Goal: Transaction & Acquisition: Purchase product/service

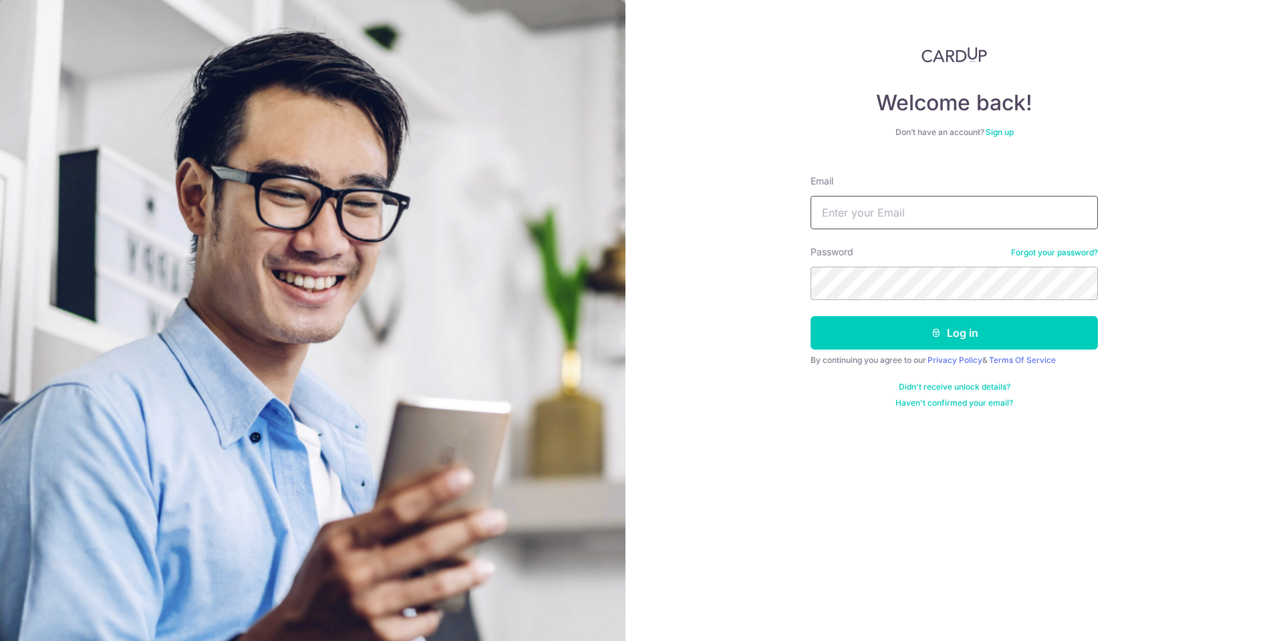
click at [876, 213] on input "Email" at bounding box center [954, 212] width 287 height 33
click at [917, 209] on input "Email" at bounding box center [954, 212] width 287 height 33
type input "sipx.peng@icloud.com"
drag, startPoint x: 898, startPoint y: 339, endPoint x: 930, endPoint y: 342, distance: 32.3
click at [898, 339] on button "Log in" at bounding box center [954, 332] width 287 height 33
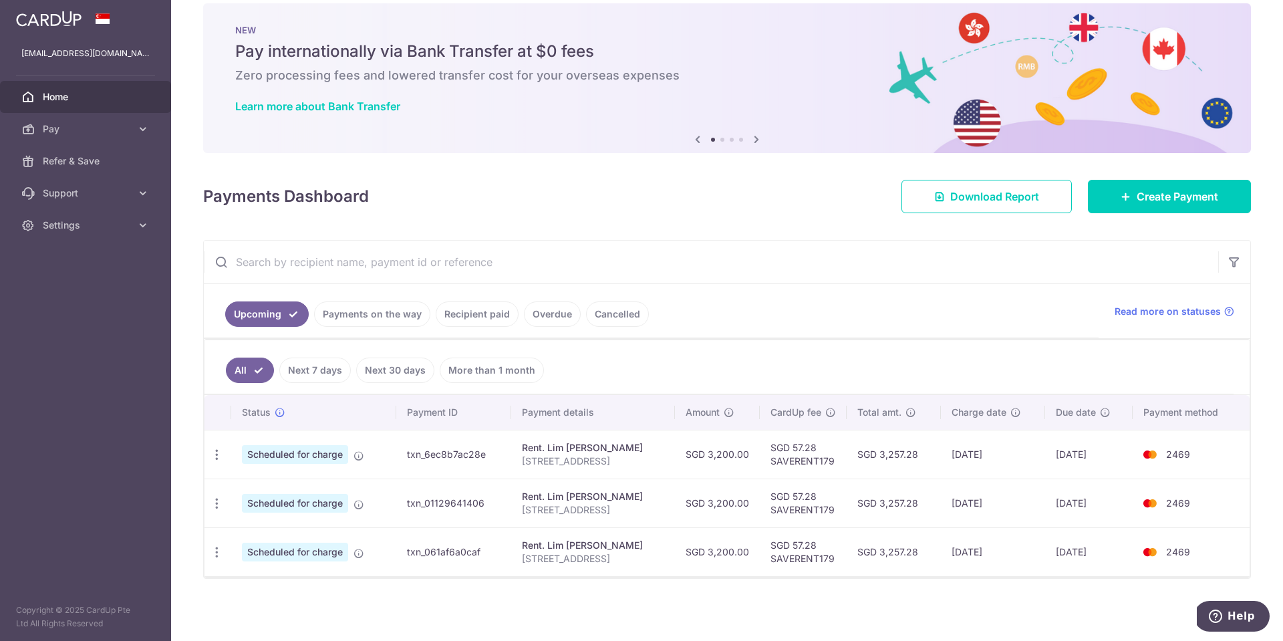
click at [790, 141] on img at bounding box center [727, 78] width 1048 height 150
click at [861, 222] on div "× Pause Schedule Pause all future payments in this series Pause just this one p…" at bounding box center [727, 320] width 1112 height 641
click at [791, 139] on img at bounding box center [727, 78] width 1048 height 150
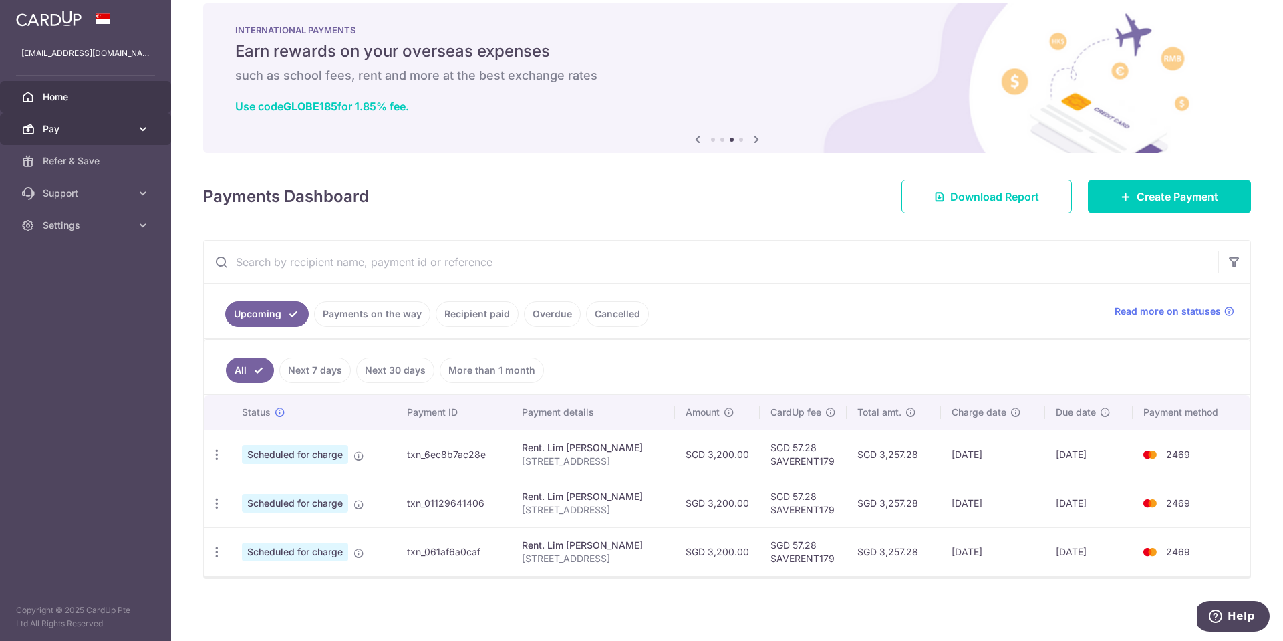
click at [97, 129] on span "Pay" at bounding box center [87, 128] width 88 height 13
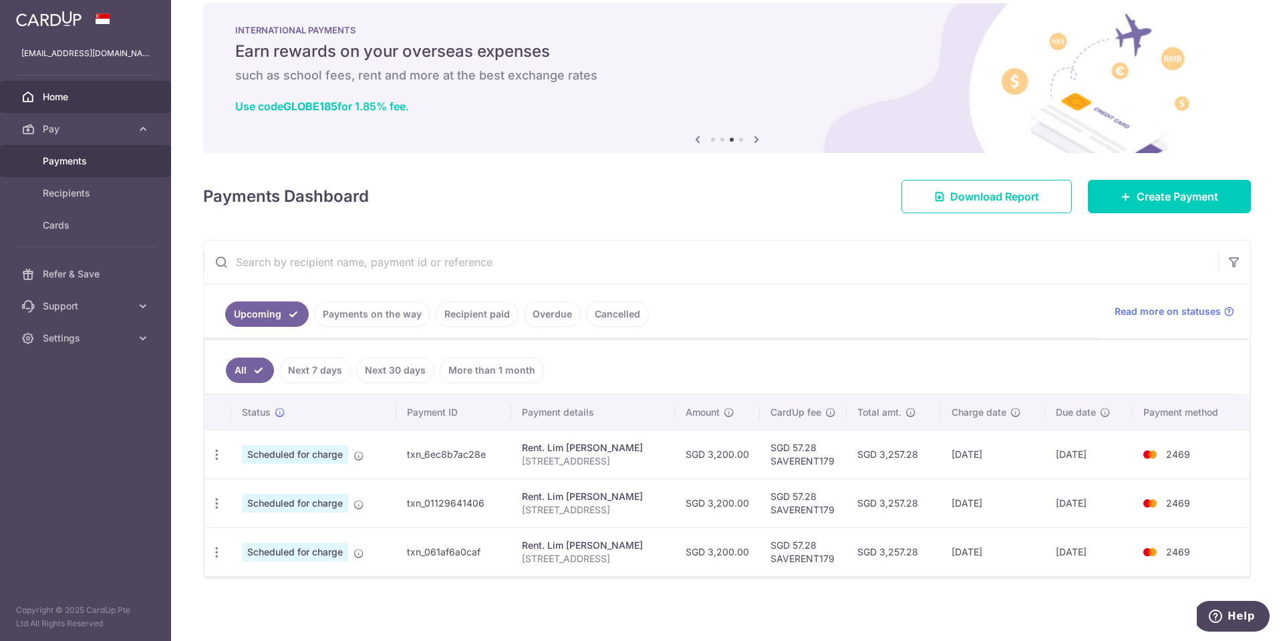
click at [85, 163] on span "Payments" at bounding box center [87, 160] width 88 height 13
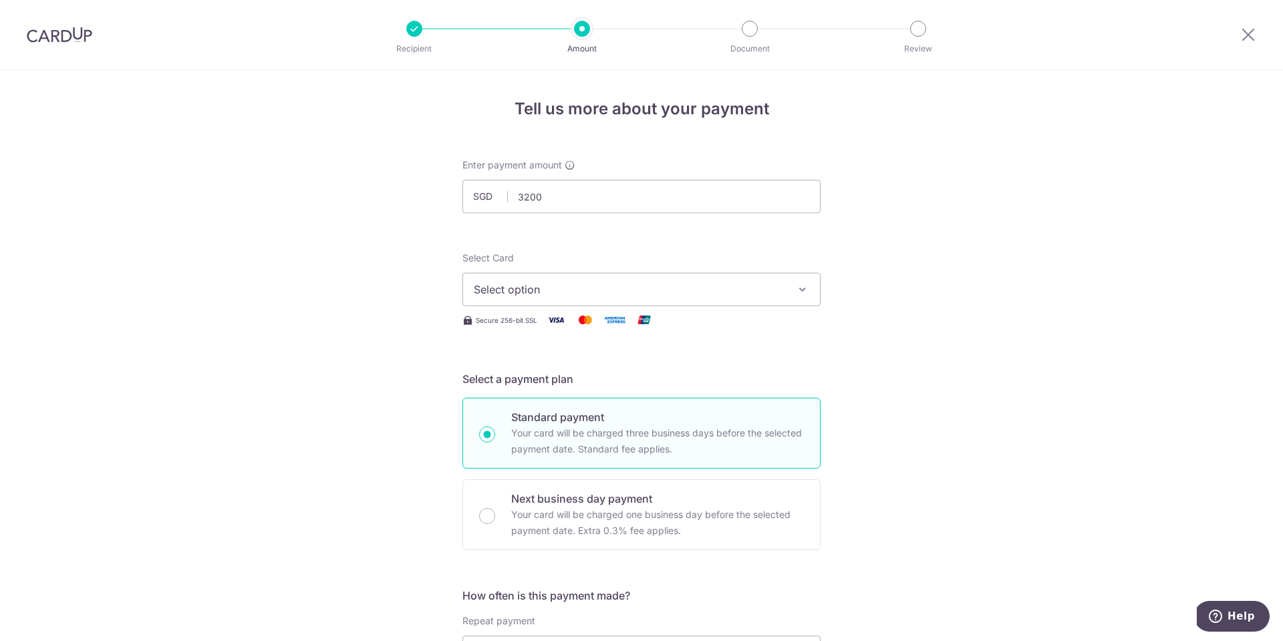
type input "3,200.00"
click at [760, 299] on button "Select option" at bounding box center [641, 289] width 358 height 33
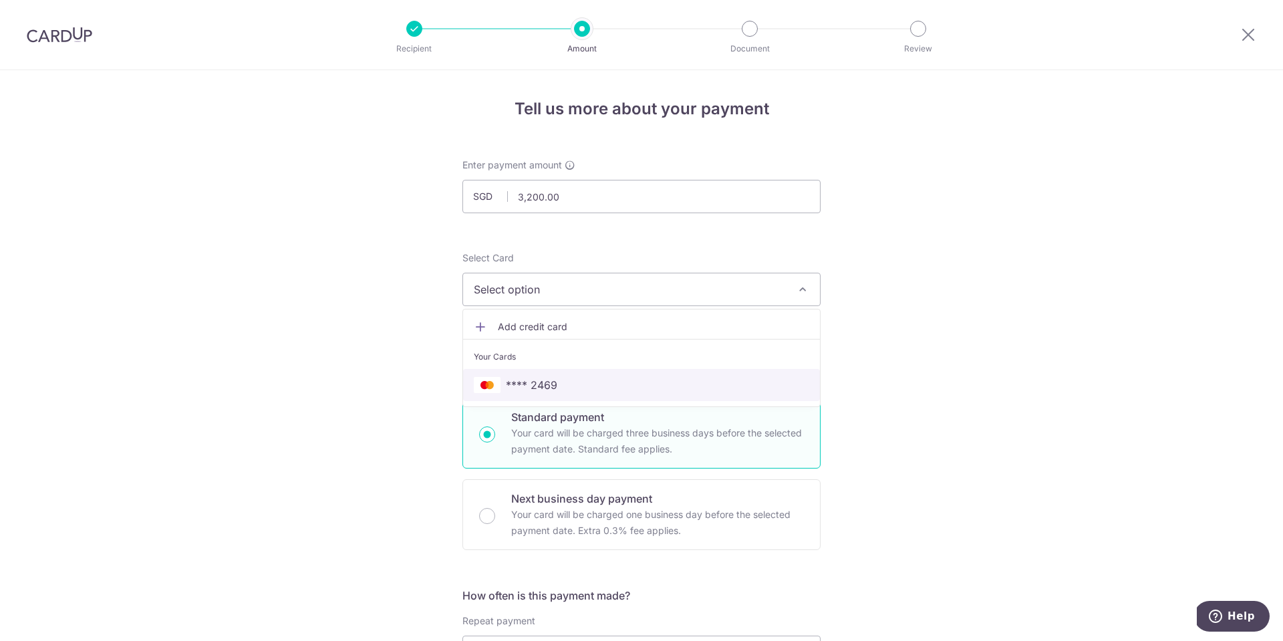
click at [578, 393] on link "**** 2469" at bounding box center [641, 385] width 357 height 32
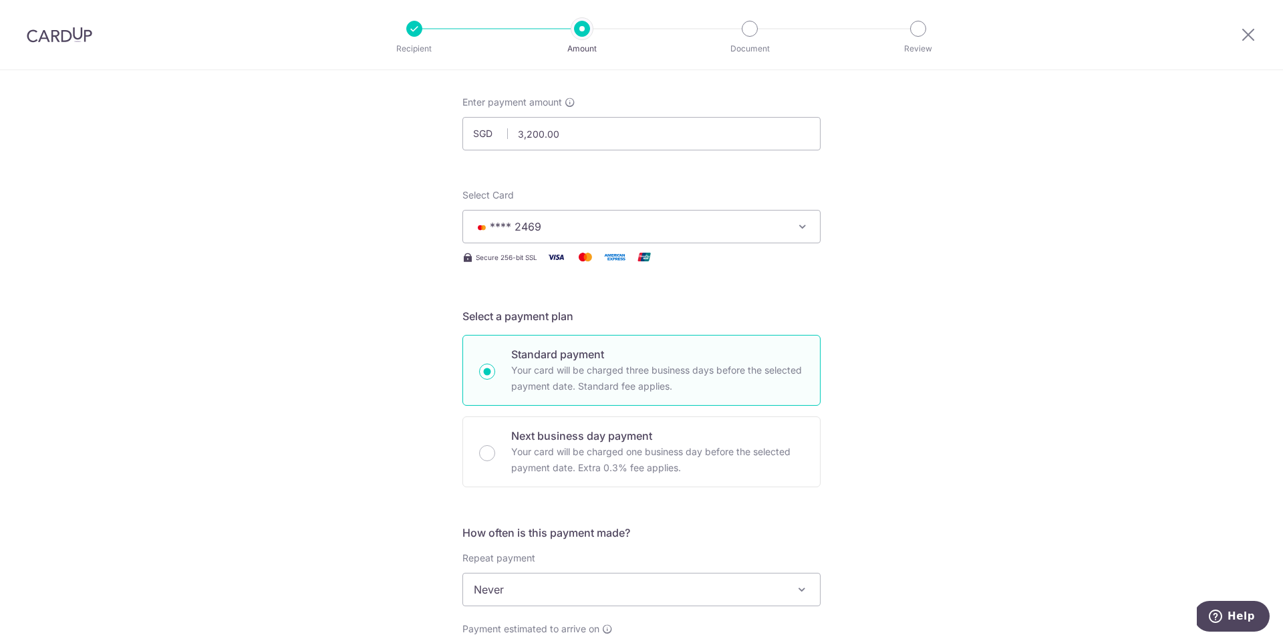
scroll to position [394, 0]
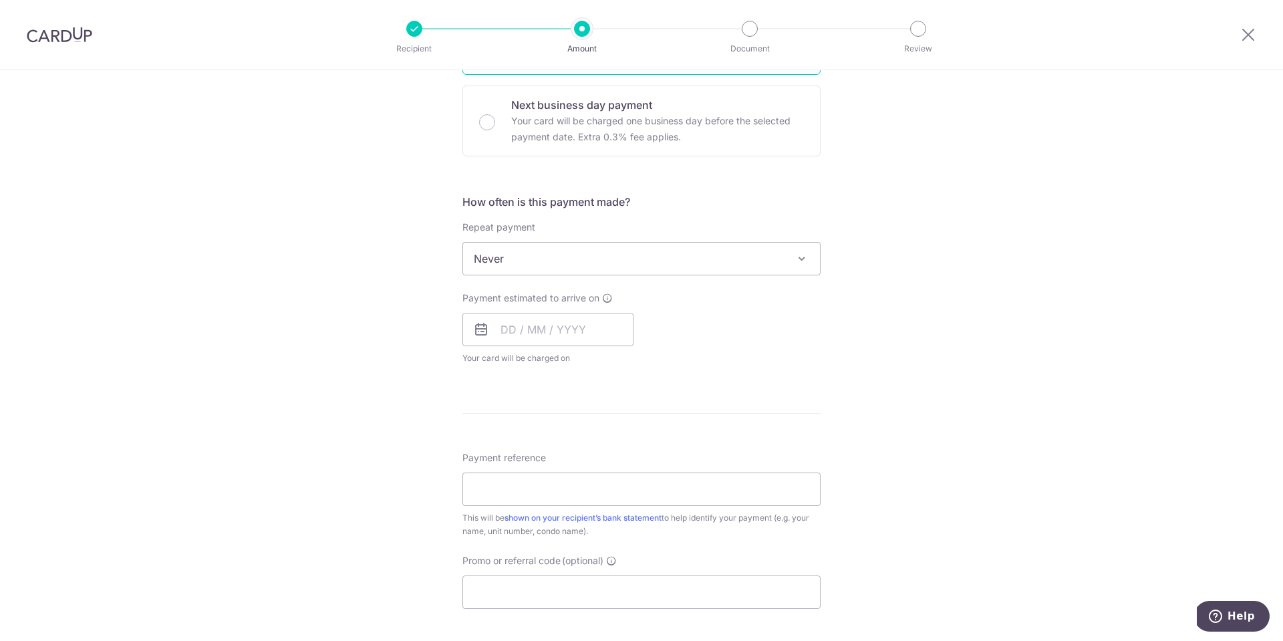
click at [630, 255] on span "Never" at bounding box center [641, 259] width 357 height 32
click at [545, 339] on input "text" at bounding box center [547, 329] width 171 height 33
click at [396, 450] on div "Tell us more about your payment Enter payment amount SGD 3,200.00 3200.00 Selec…" at bounding box center [641, 281] width 1283 height 1209
click at [595, 319] on input "text" at bounding box center [547, 329] width 171 height 33
click at [598, 475] on link "16" at bounding box center [596, 477] width 21 height 21
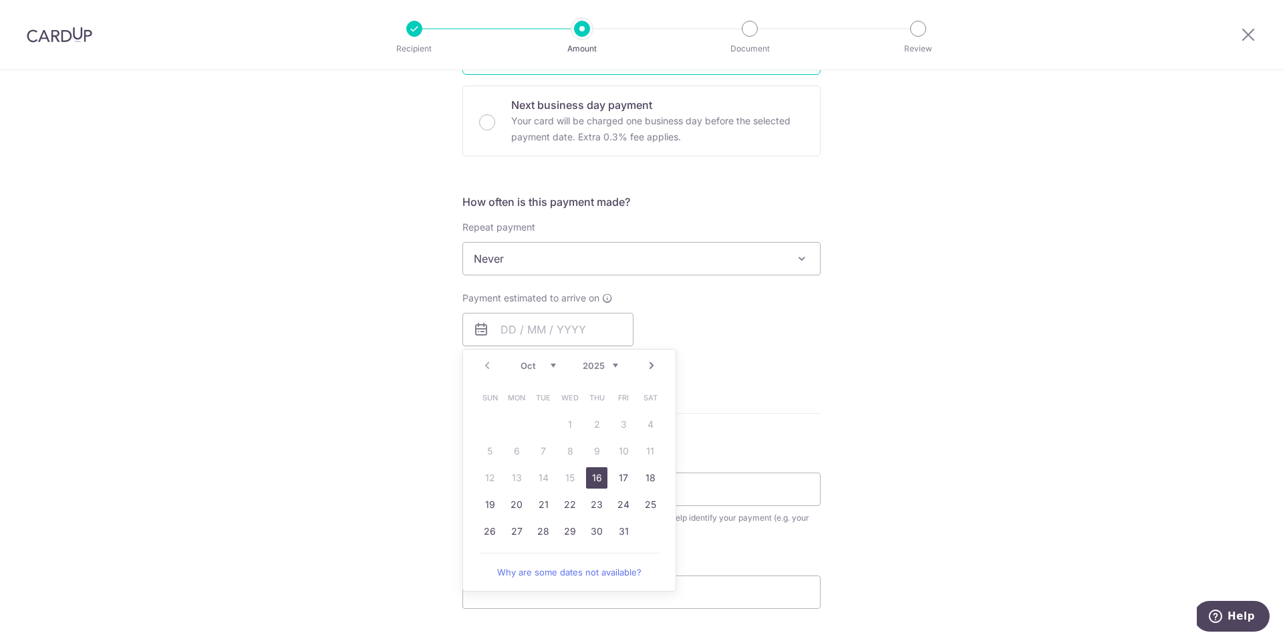
type input "16/10/2025"
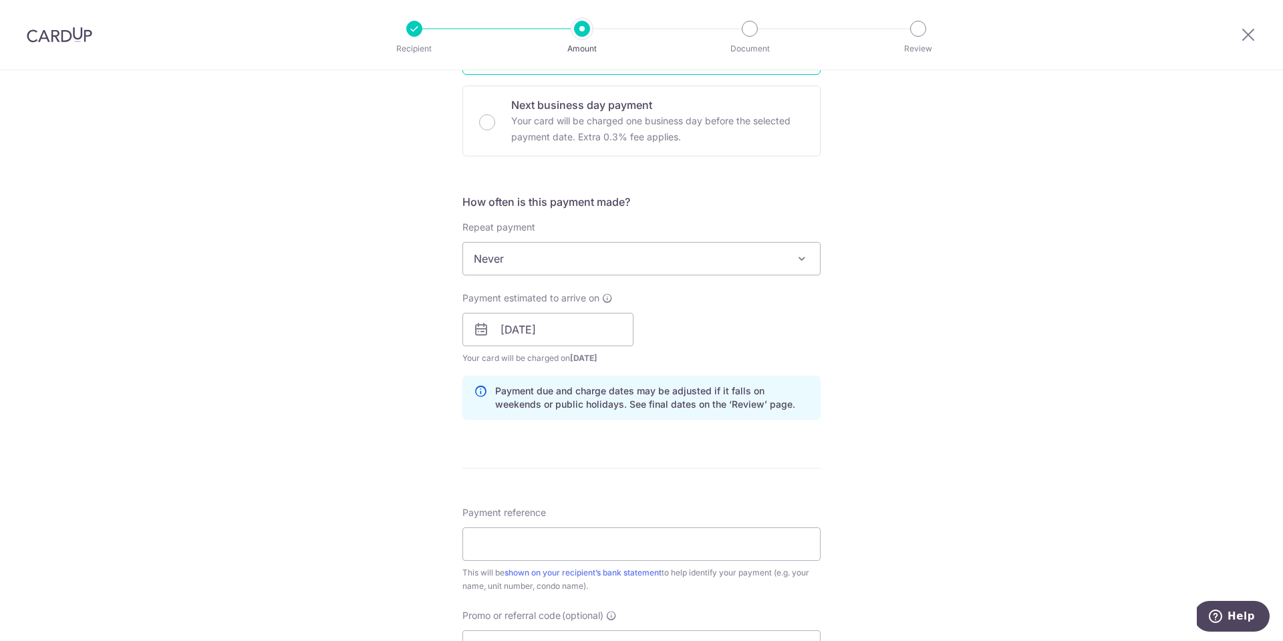
click at [769, 396] on p "Payment due and charge dates may be adjusted if it falls on weekends or public …" at bounding box center [652, 397] width 314 height 27
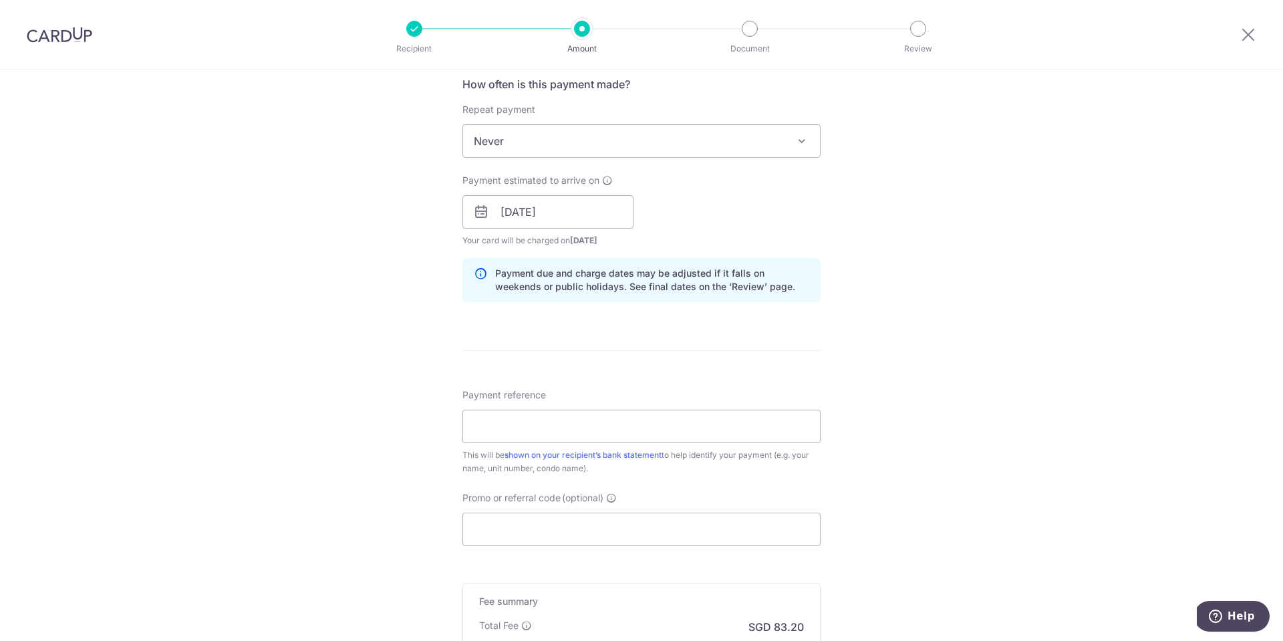
scroll to position [517, 0]
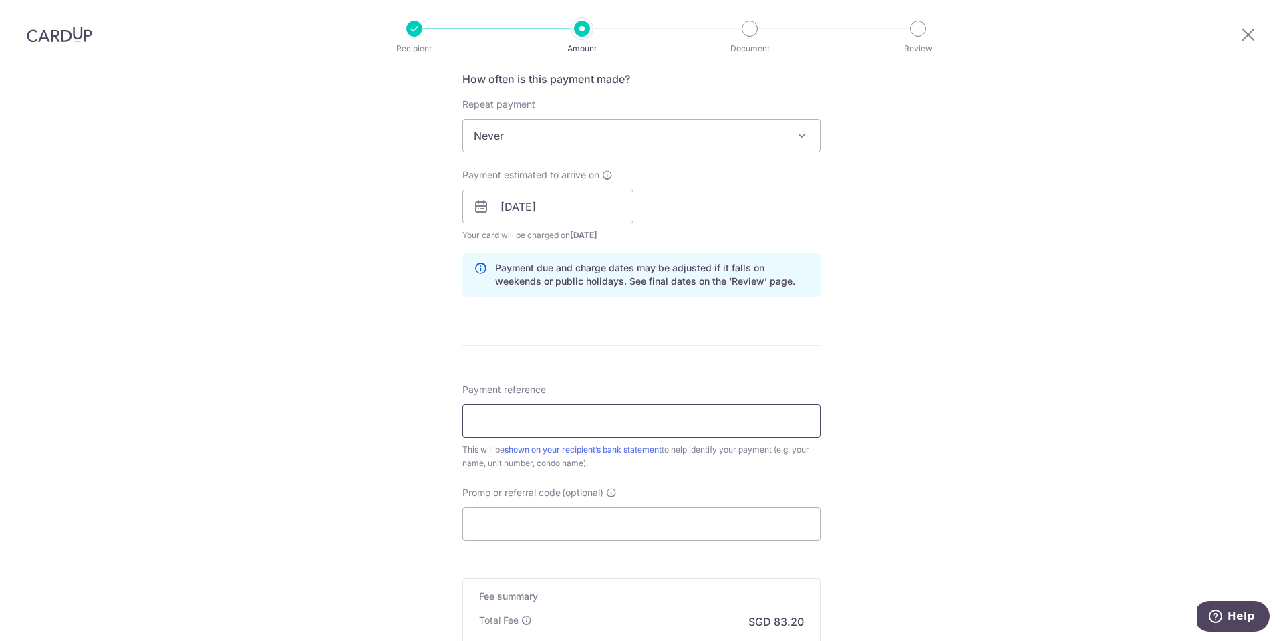
click at [621, 424] on input "Payment reference" at bounding box center [641, 420] width 358 height 33
click at [975, 348] on div "Tell us more about your payment Enter payment amount SGD 3,200.00 3200.00 Selec…" at bounding box center [641, 186] width 1283 height 1264
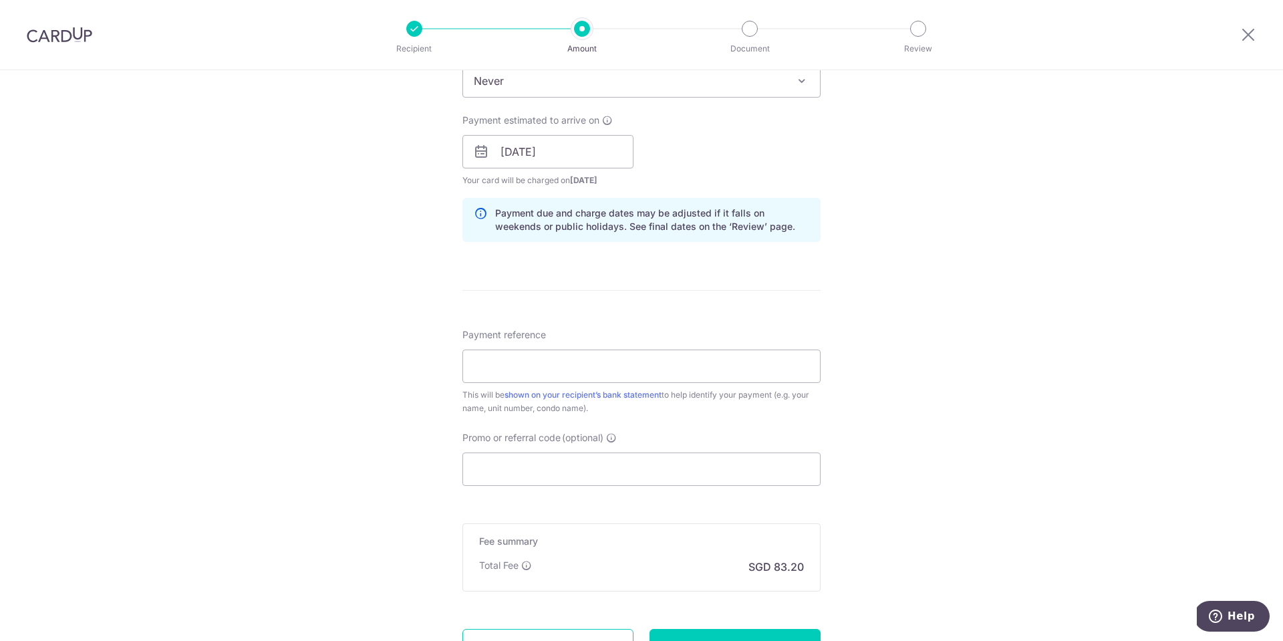
scroll to position [607, 0]
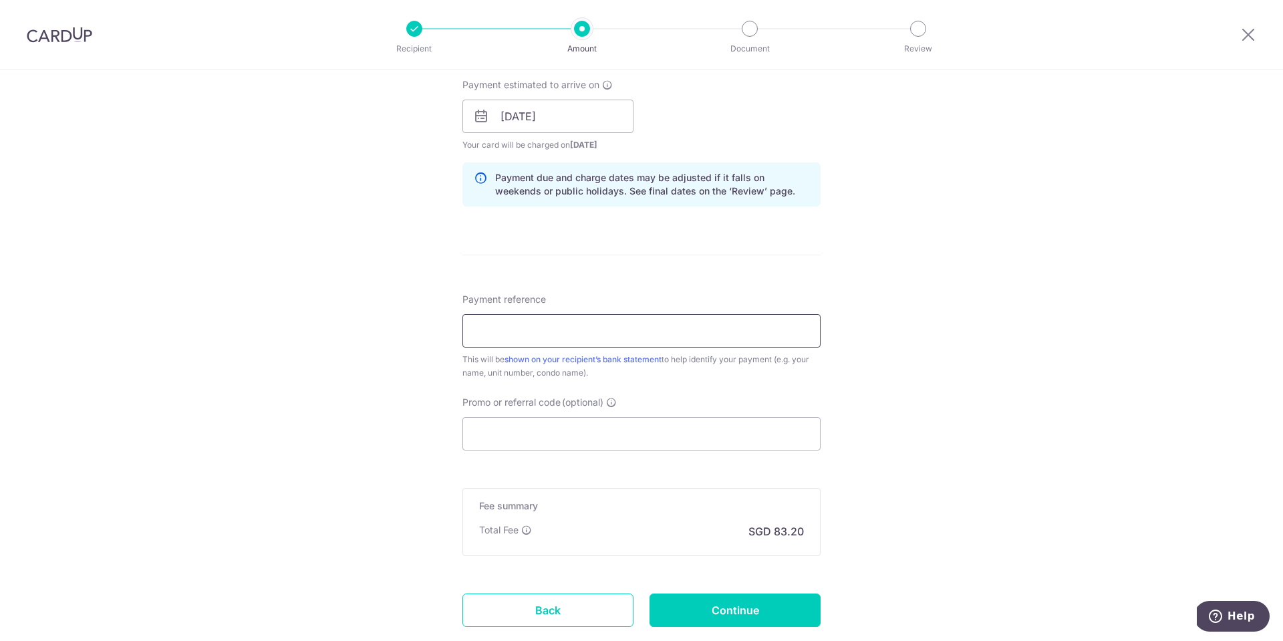
click at [643, 322] on input "Payment reference" at bounding box center [641, 330] width 358 height 33
type input "12 Holland Avenue"
click at [631, 422] on input "Promo or referral code (optional)" at bounding box center [641, 433] width 358 height 33
paste input "SAVERENT179"
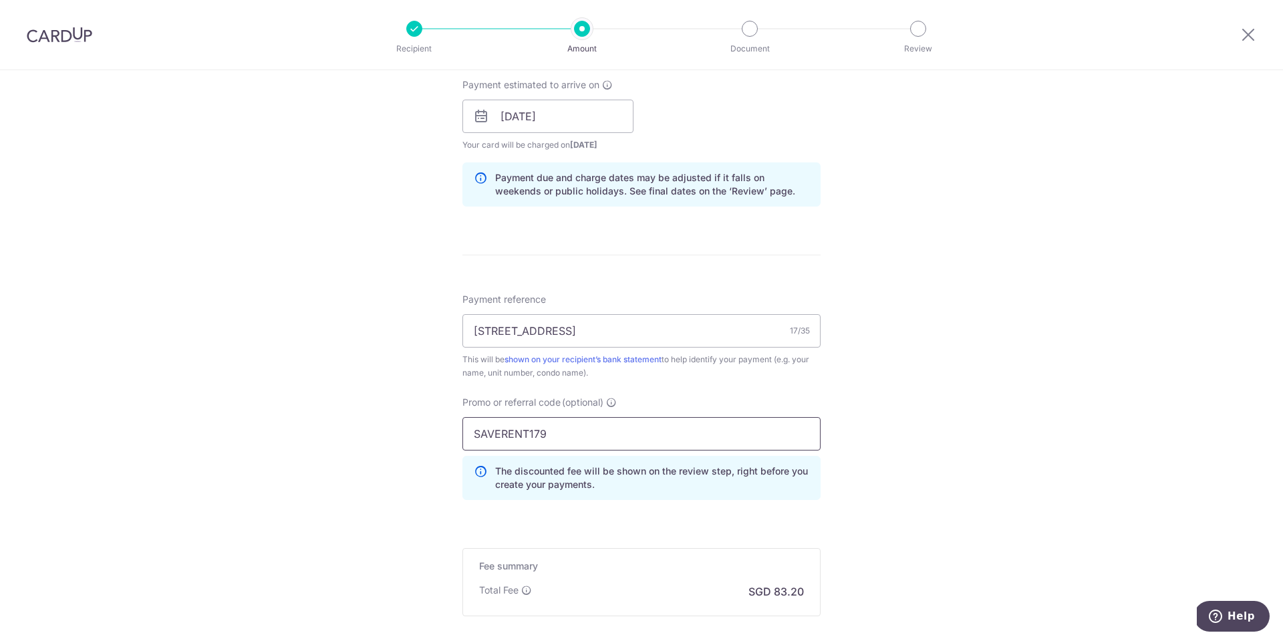
type input "SAVERENT179"
click at [628, 486] on p "The discounted fee will be shown on the review step, right before you create yo…" at bounding box center [652, 477] width 314 height 27
click at [969, 501] on div "Tell us more about your payment Enter payment amount SGD 3,200.00 3200.00 Selec…" at bounding box center [641, 125] width 1283 height 1324
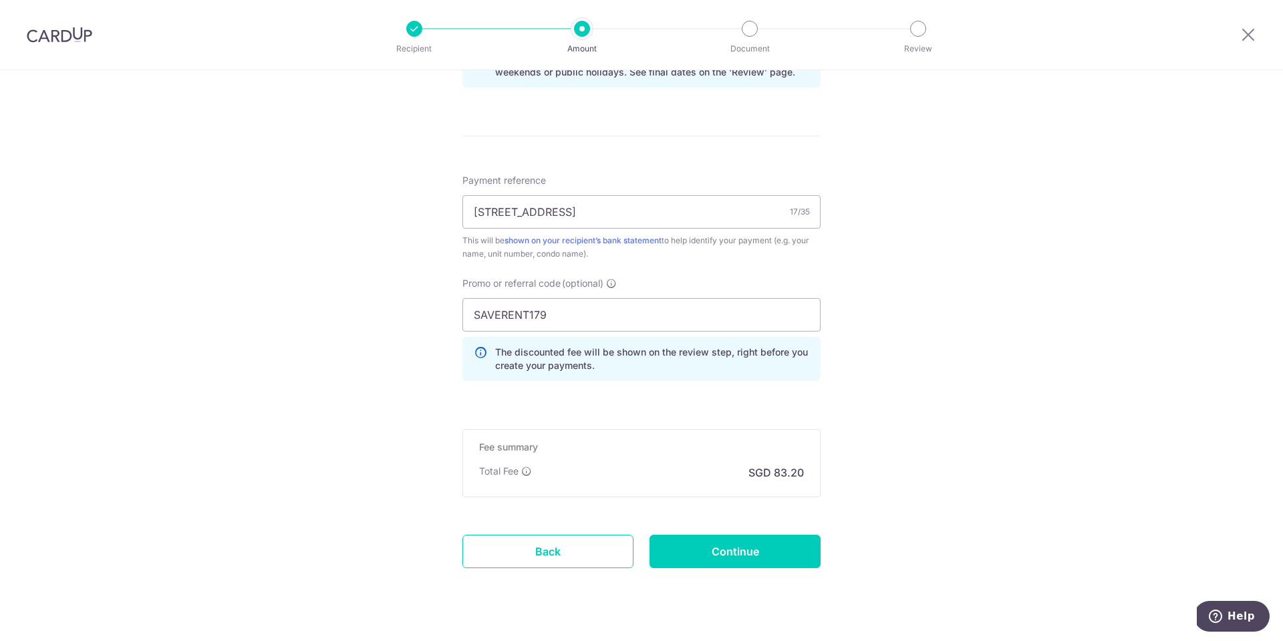
scroll to position [753, 0]
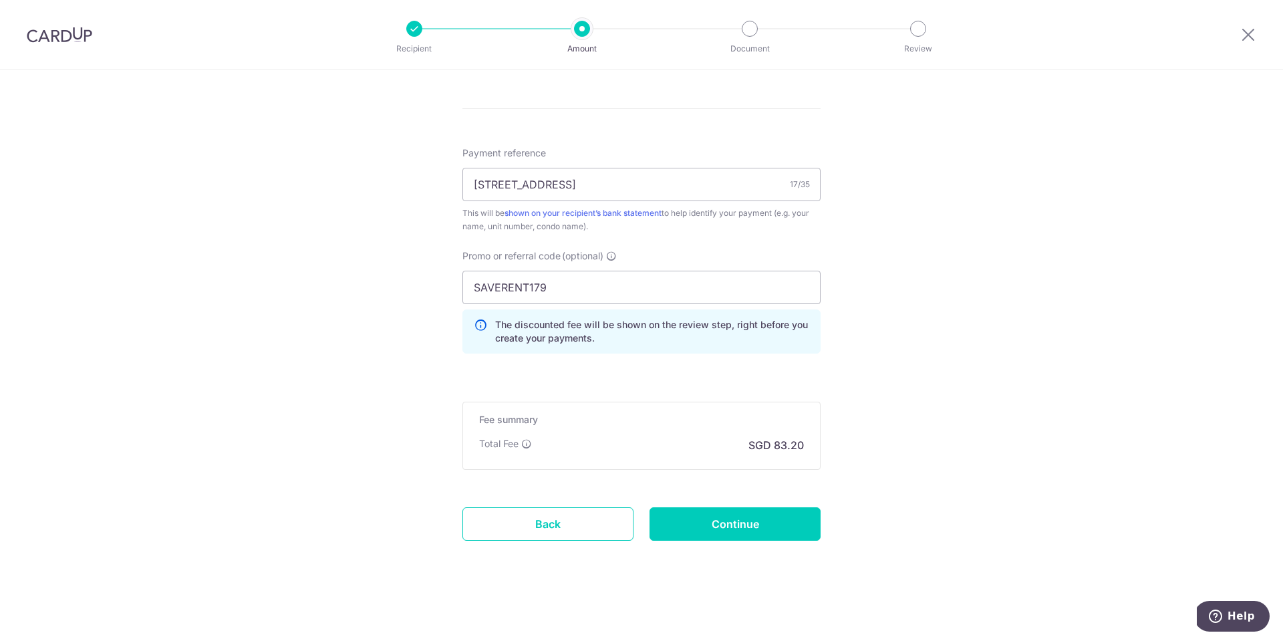
click at [746, 521] on input "Continue" at bounding box center [735, 523] width 171 height 33
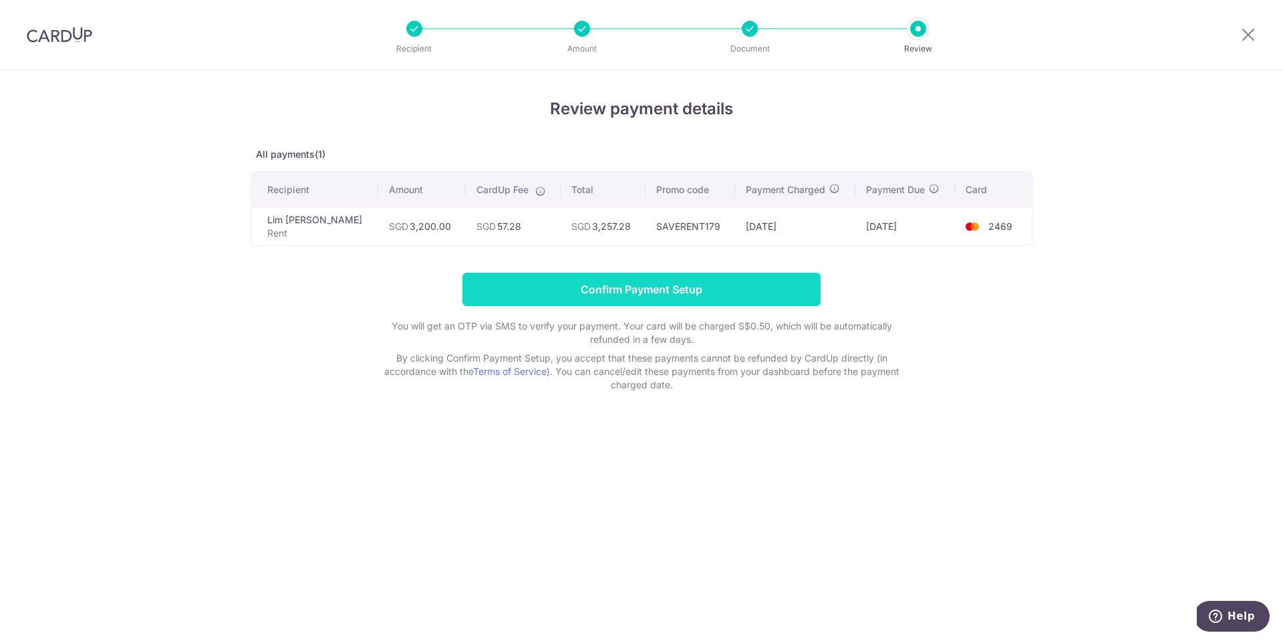
click at [640, 300] on input "Confirm Payment Setup" at bounding box center [641, 289] width 358 height 33
